Goal: Communication & Community: Participate in discussion

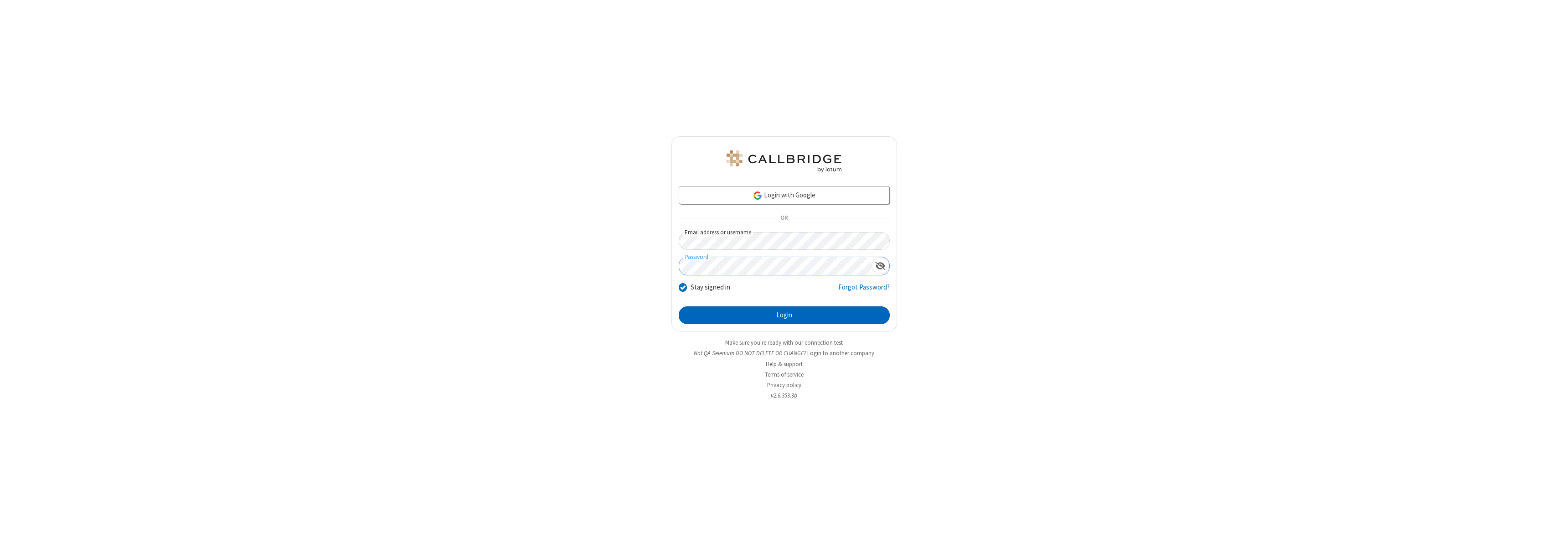
click at [784, 315] on button "Login" at bounding box center [784, 315] width 211 height 18
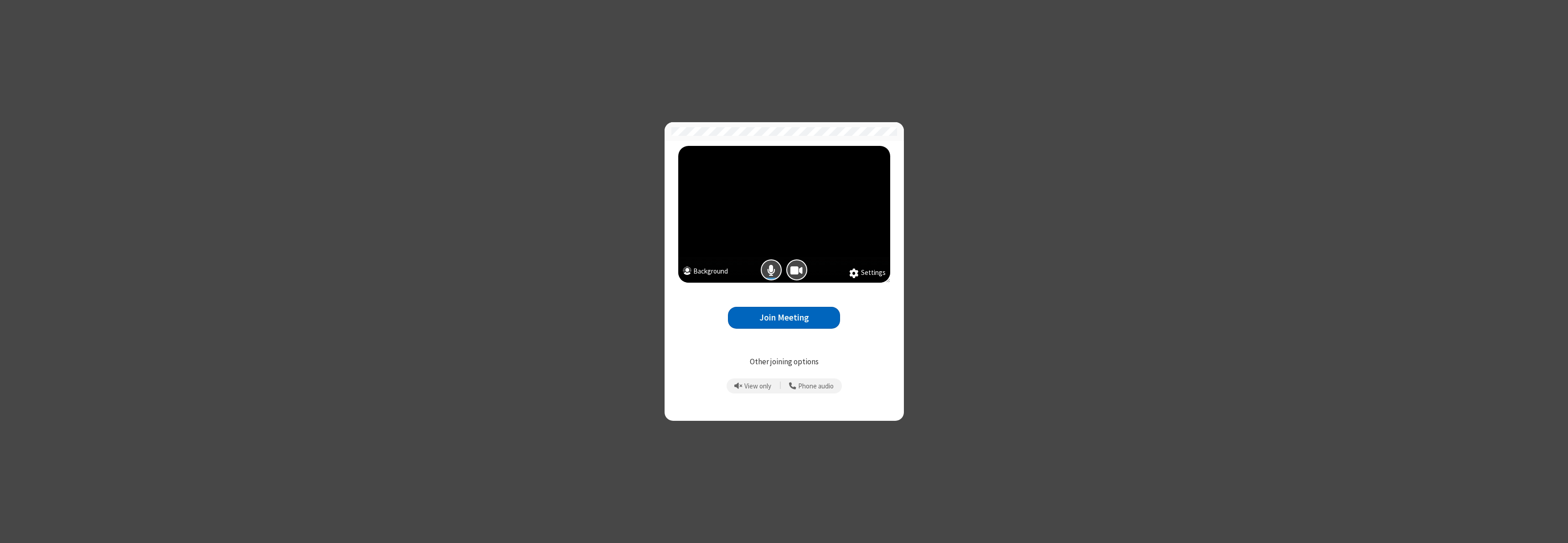
click at [784, 317] on button "Join Meeting" at bounding box center [784, 318] width 112 height 23
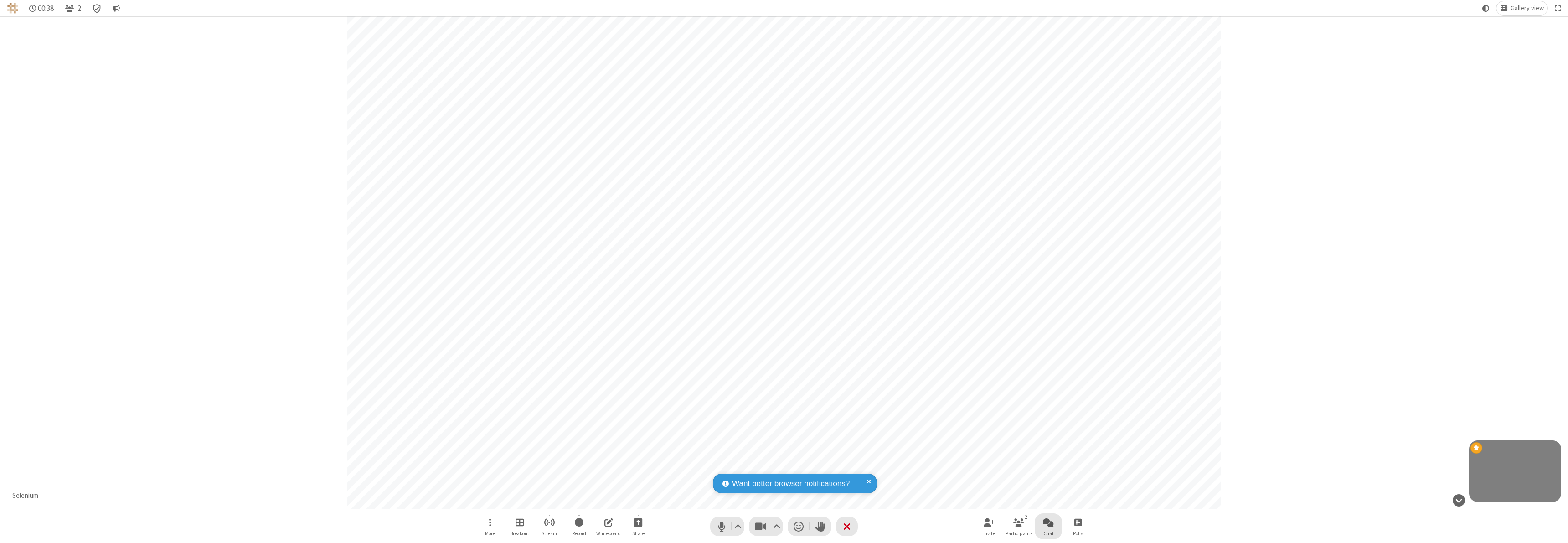
click at [1048, 522] on span "Open chat" at bounding box center [1048, 522] width 11 height 12
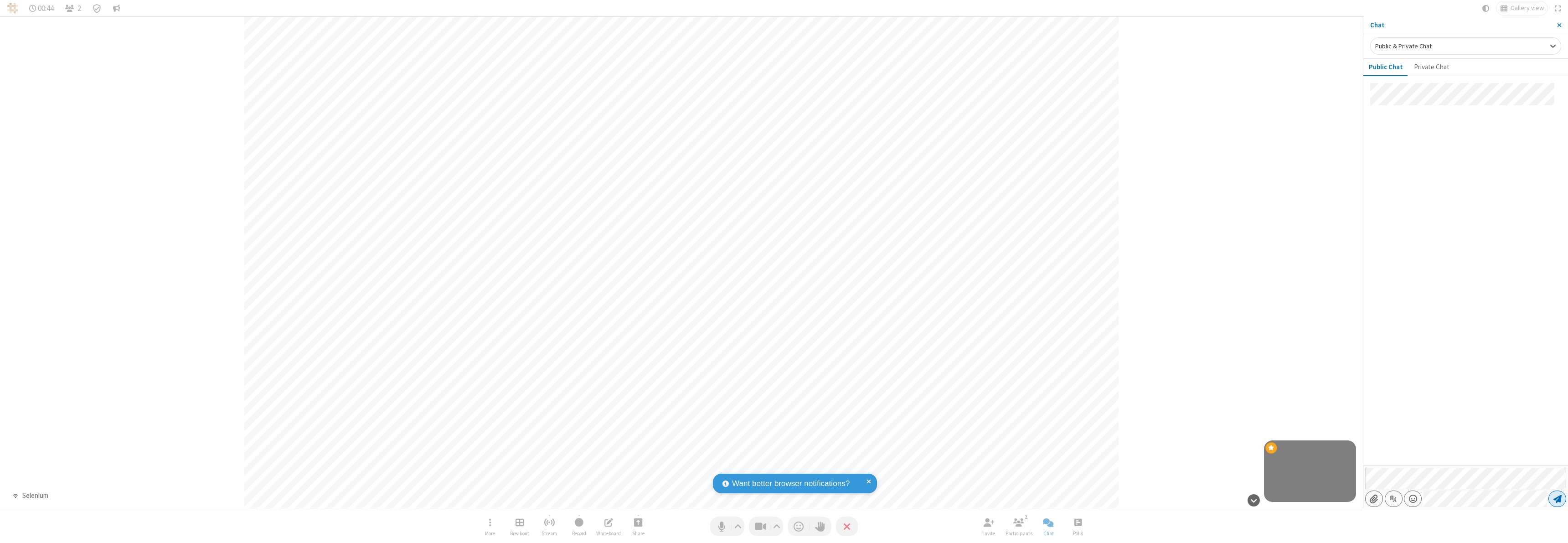
click at [1557, 499] on span "Send message" at bounding box center [1557, 499] width 8 height 9
